Goal: Communication & Community: Share content

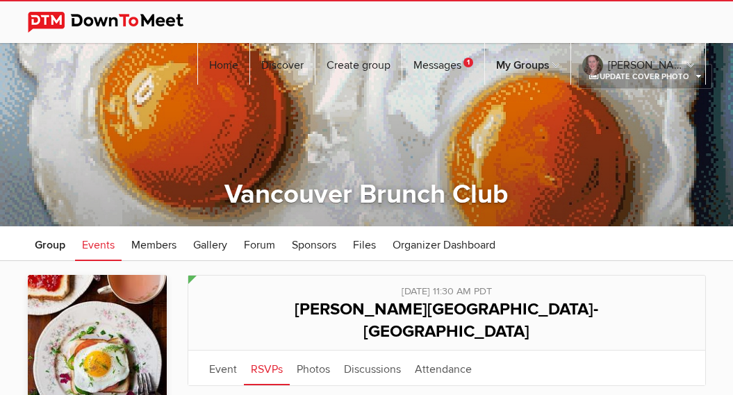
scroll to position [196, 0]
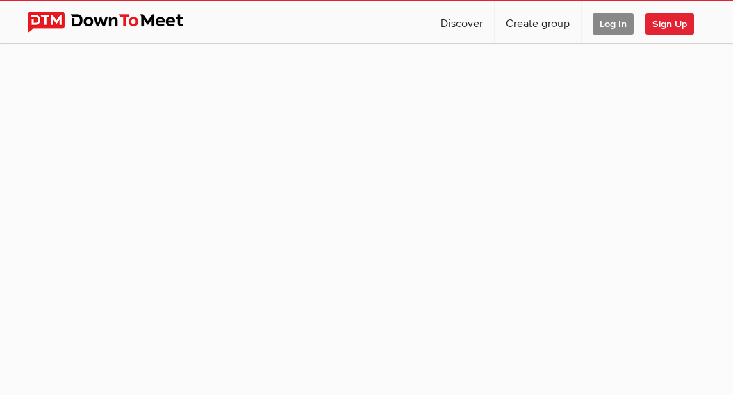
scroll to position [133, 0]
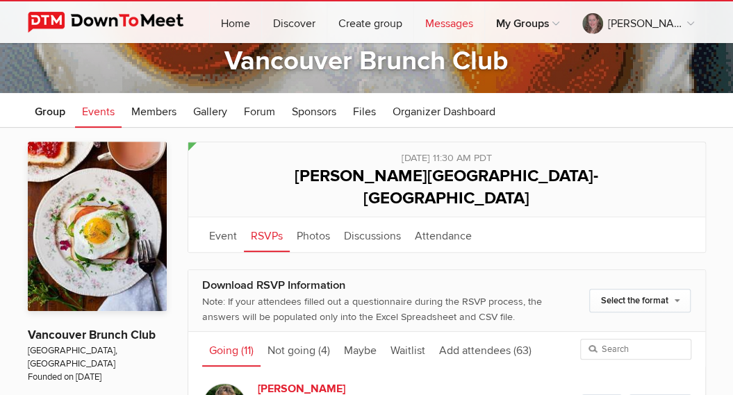
click at [470, 20] on link "Messages" at bounding box center [449, 22] width 70 height 42
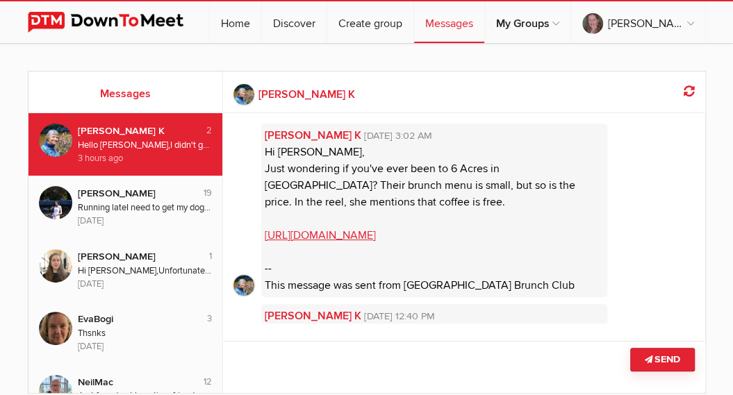
scroll to position [154, 0]
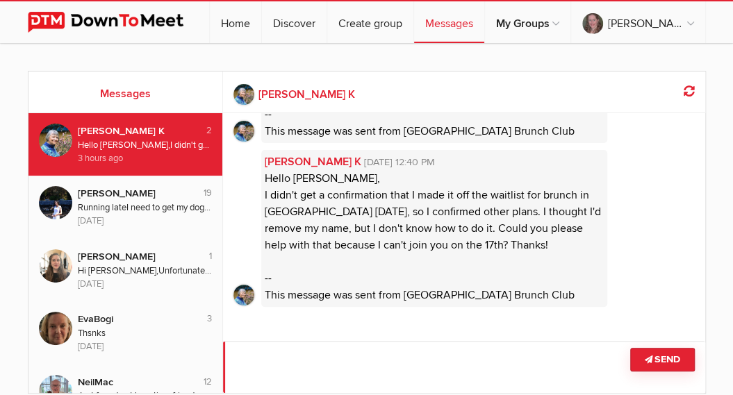
click at [555, 369] on textarea at bounding box center [464, 367] width 482 height 52
type textarea "ok"
click at [647, 368] on button "Send" at bounding box center [662, 360] width 65 height 24
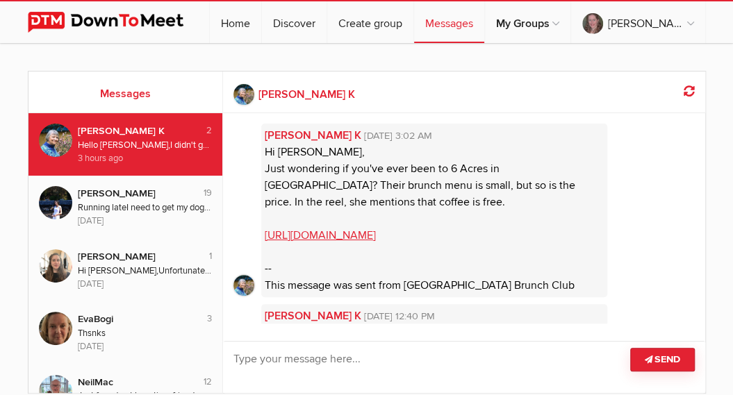
scroll to position [202, 0]
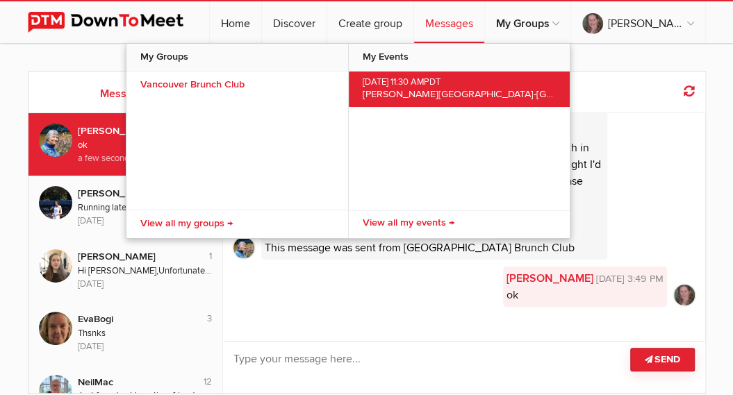
click at [431, 84] on span "Aug 17, 2025, 11:30 AM PDT" at bounding box center [459, 82] width 193 height 11
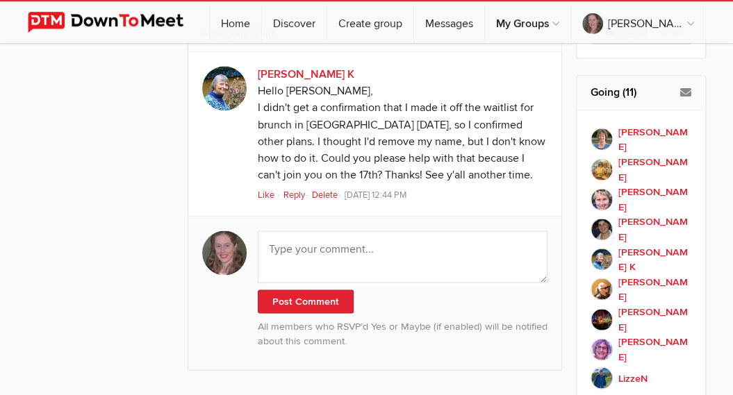
scroll to position [991, 0]
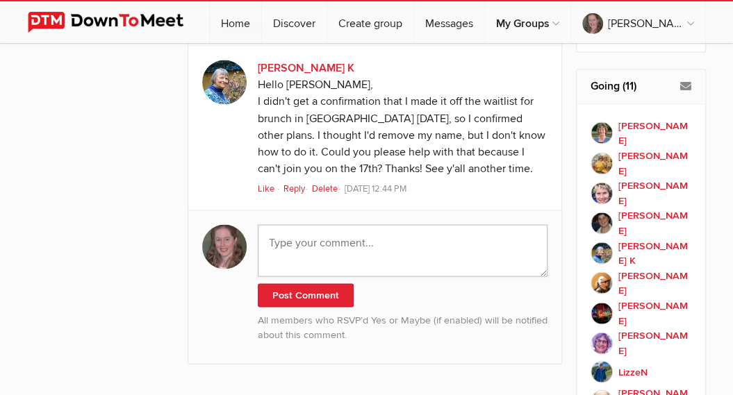
click at [454, 224] on textarea at bounding box center [403, 250] width 291 height 52
drag, startPoint x: 407, startPoint y: 199, endPoint x: 239, endPoint y: 186, distance: 168.1
click at [258, 224] on textarea "reservation in my name" at bounding box center [403, 250] width 291 height 52
type textarea "reservation in my name"
click at [306, 284] on button "Post Comment" at bounding box center [306, 296] width 96 height 24
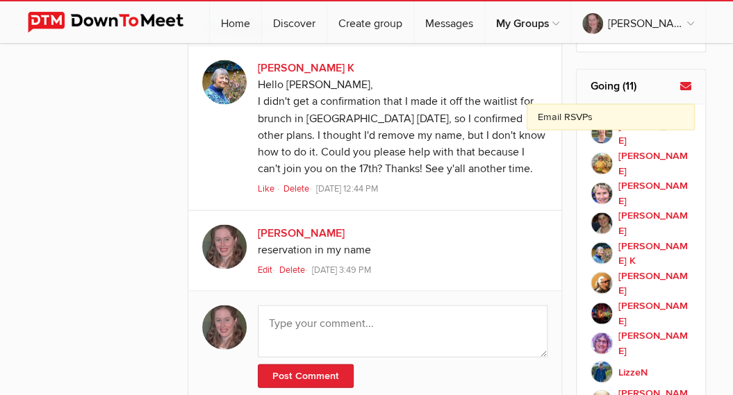
click at [686, 81] on icon at bounding box center [685, 86] width 11 height 11
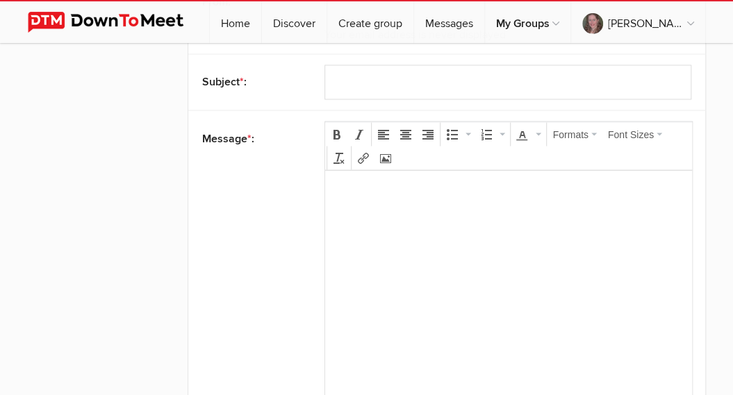
type input "[PERSON_NAME]"
select select "27: Object"
click at [560, 222] on body at bounding box center [508, 212] width 356 height 63
paste body
drag, startPoint x: 388, startPoint y: 188, endPoint x: 300, endPoint y: 188, distance: 87.6
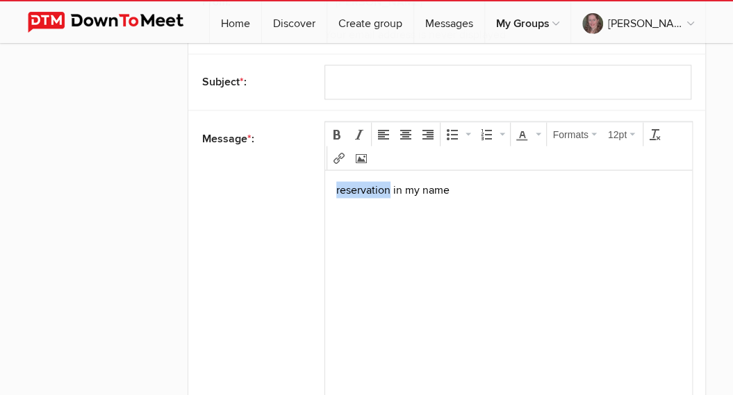
click at [325, 188] on html "reservation in my name" at bounding box center [508, 209] width 367 height 79
copy p "reservation"
click at [358, 65] on input "text" at bounding box center [508, 82] width 367 height 35
click at [337, 65] on input "reservation" at bounding box center [508, 82] width 367 height 35
click at [410, 65] on input "Reservation" at bounding box center [508, 82] width 367 height 35
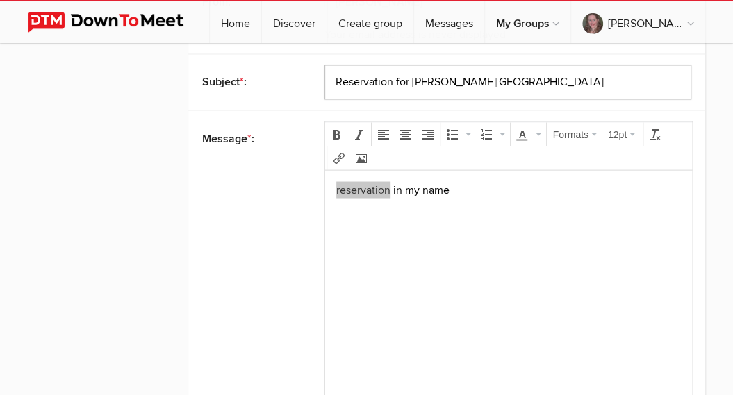
type input "Reservation for Hart House"
click at [339, 190] on p "reservation in my name" at bounding box center [508, 189] width 345 height 17
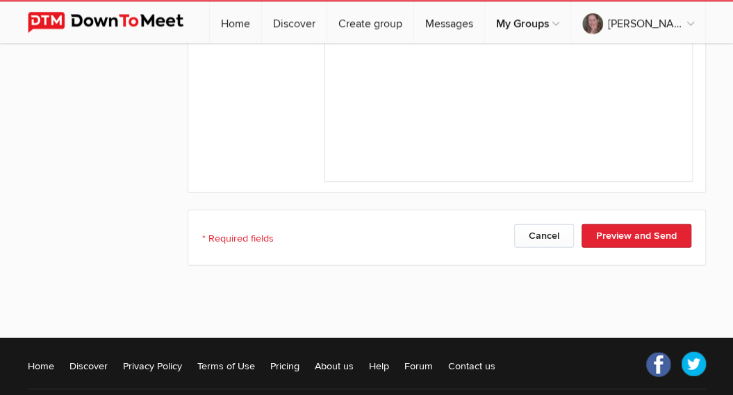
scroll to position [1255, 0]
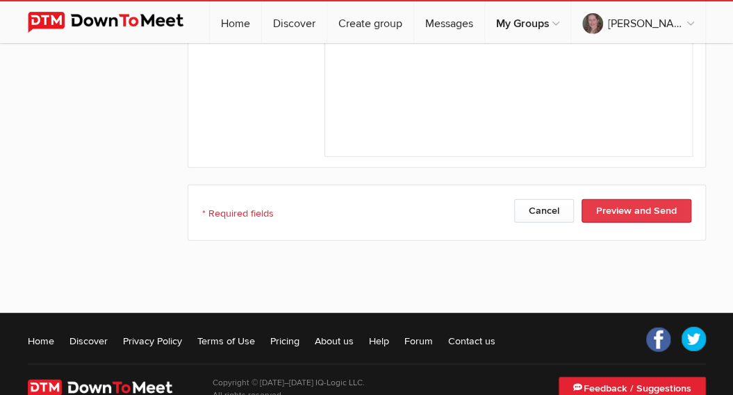
click at [622, 199] on button "Preview and Send" at bounding box center [637, 211] width 110 height 24
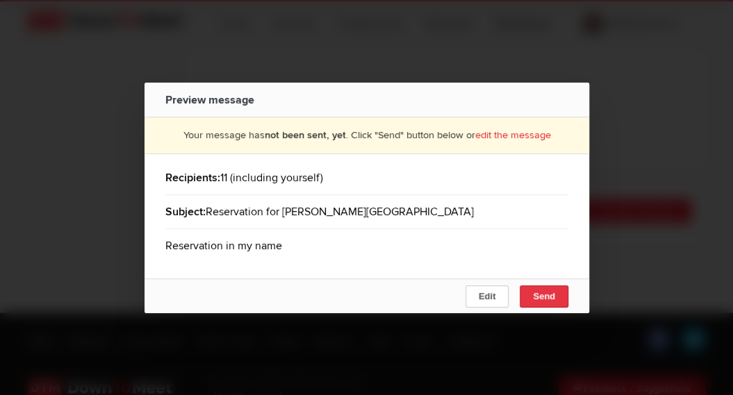
click at [548, 295] on span "Send" at bounding box center [544, 296] width 22 height 10
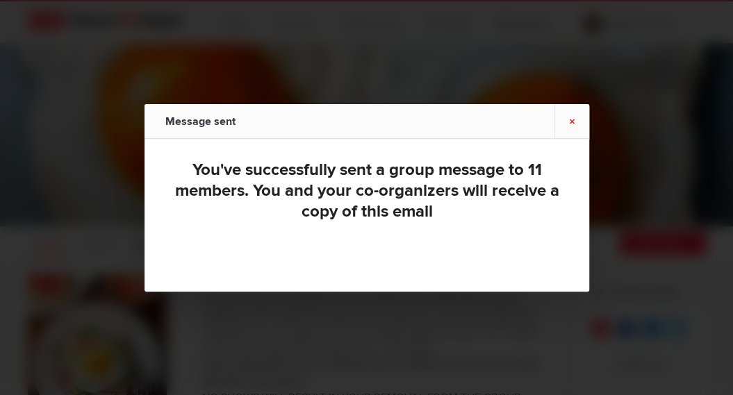
click at [572, 116] on link "×" at bounding box center [572, 121] width 35 height 34
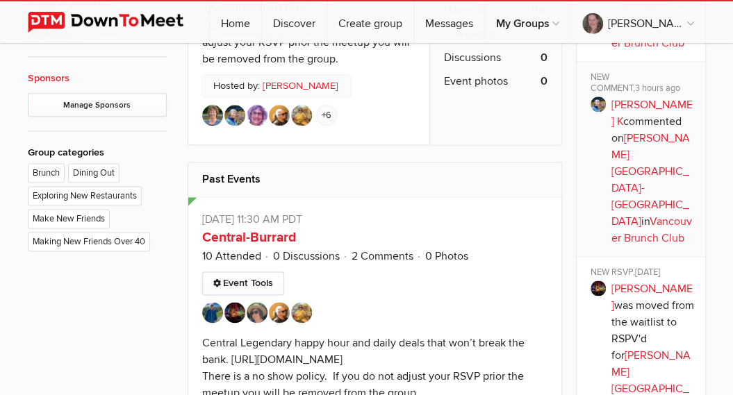
scroll to position [723, 0]
